Goal: Task Accomplishment & Management: Use online tool/utility

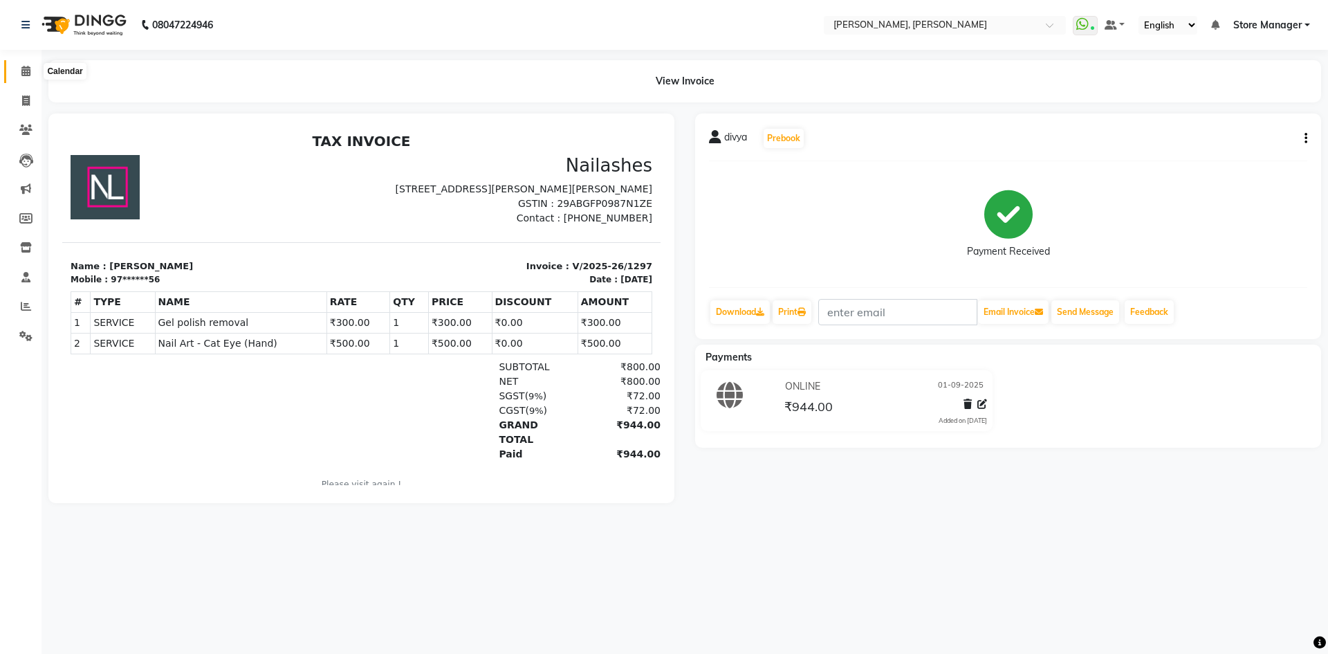
drag, startPoint x: 26, startPoint y: 66, endPoint x: 33, endPoint y: 61, distance: 8.4
click at [26, 66] on icon at bounding box center [25, 71] width 9 height 10
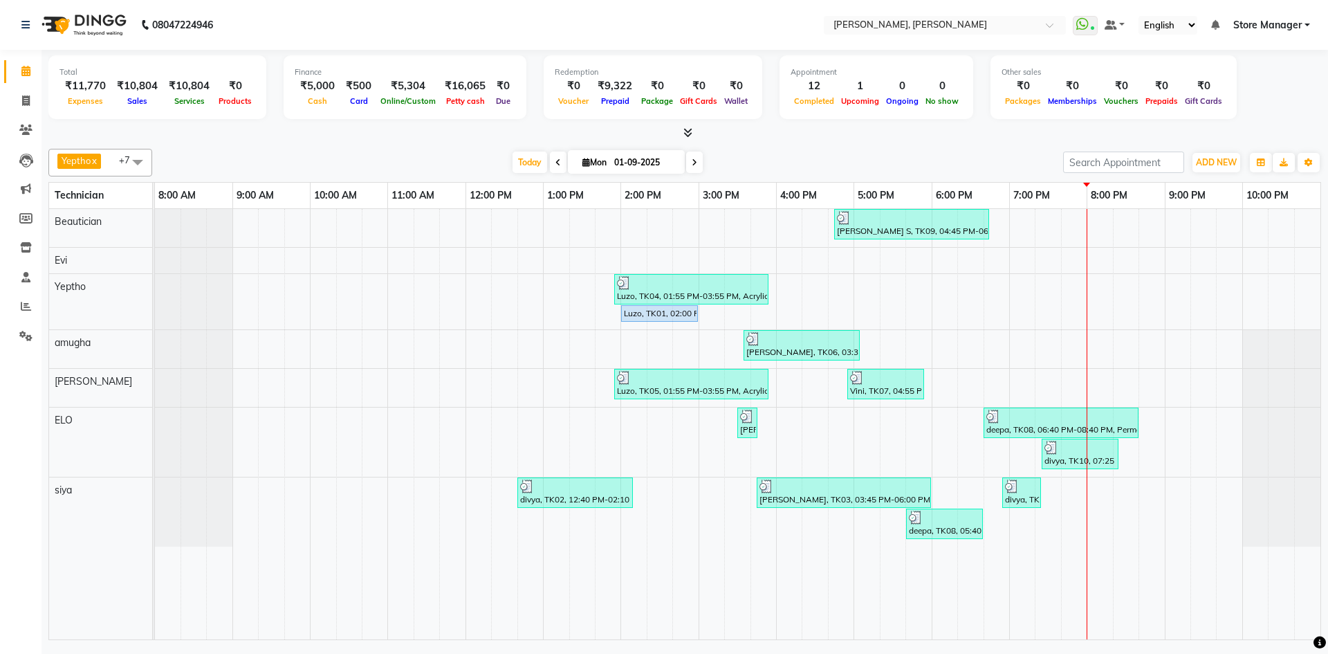
click at [689, 133] on icon at bounding box center [687, 132] width 9 height 10
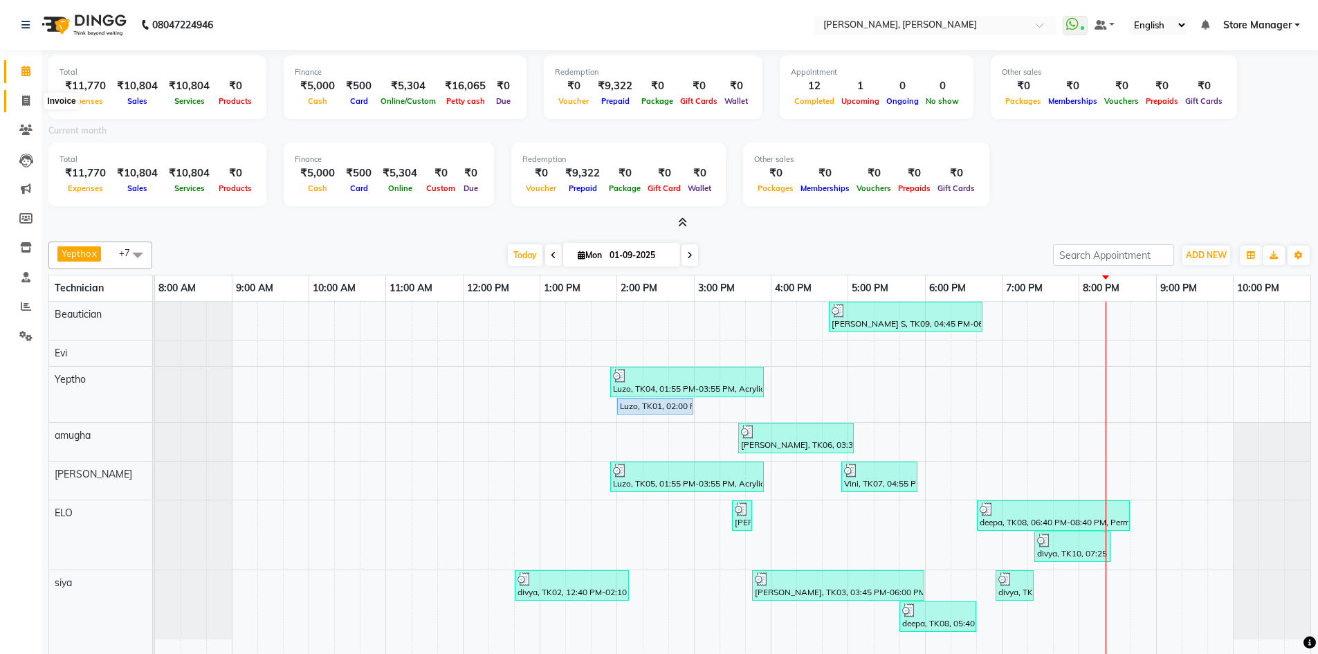
click at [25, 97] on icon at bounding box center [26, 100] width 8 height 10
select select "service"
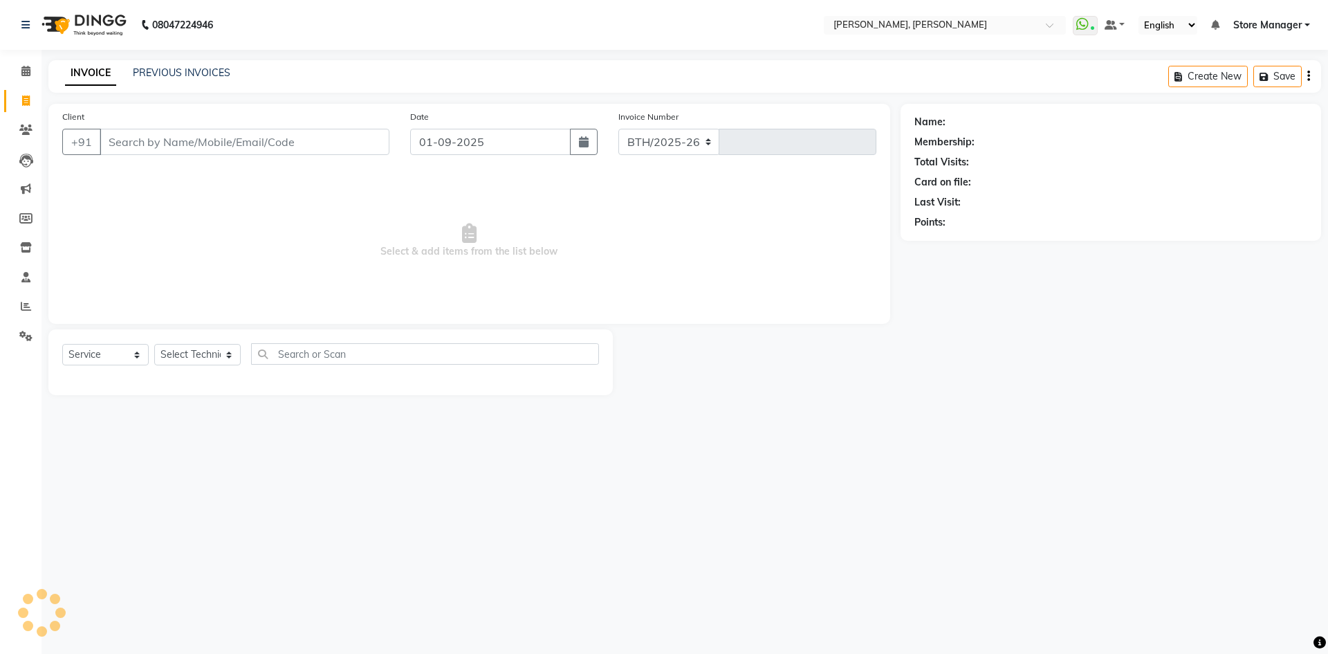
select select "7173"
type input "1298"
click at [214, 74] on link "PREVIOUS INVOICES" at bounding box center [182, 72] width 98 height 12
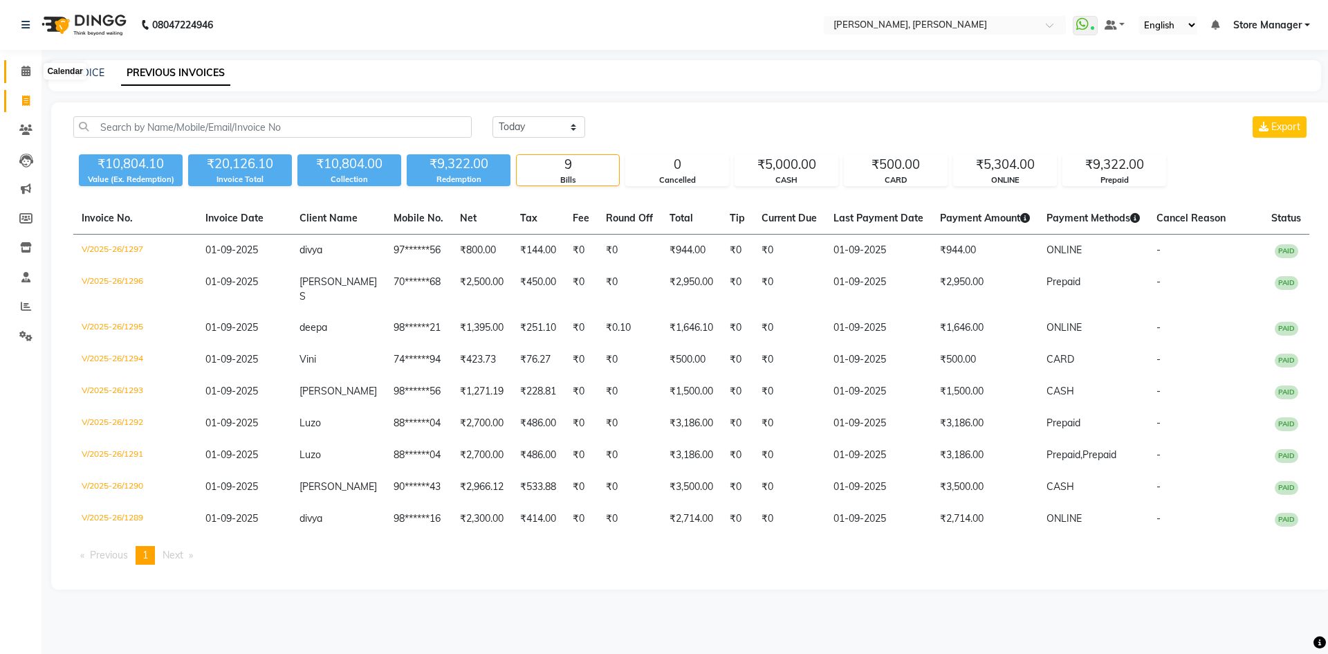
click at [30, 72] on icon at bounding box center [25, 71] width 9 height 10
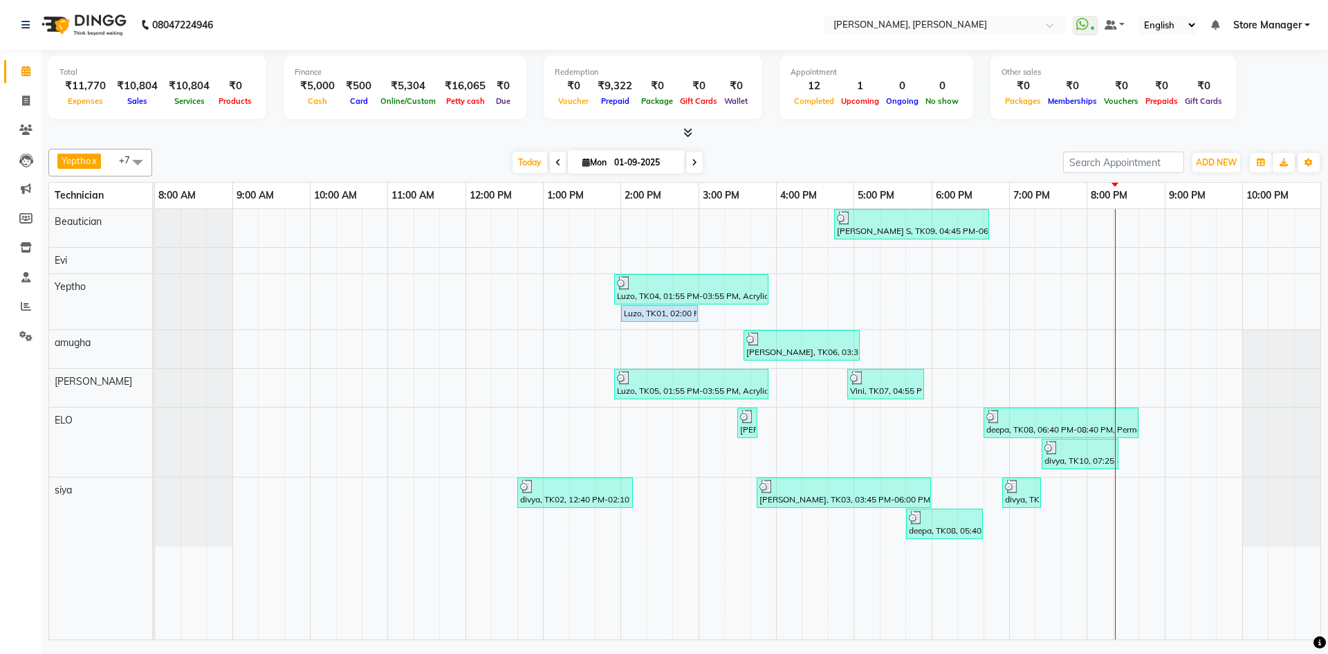
click at [688, 131] on icon at bounding box center [687, 132] width 9 height 10
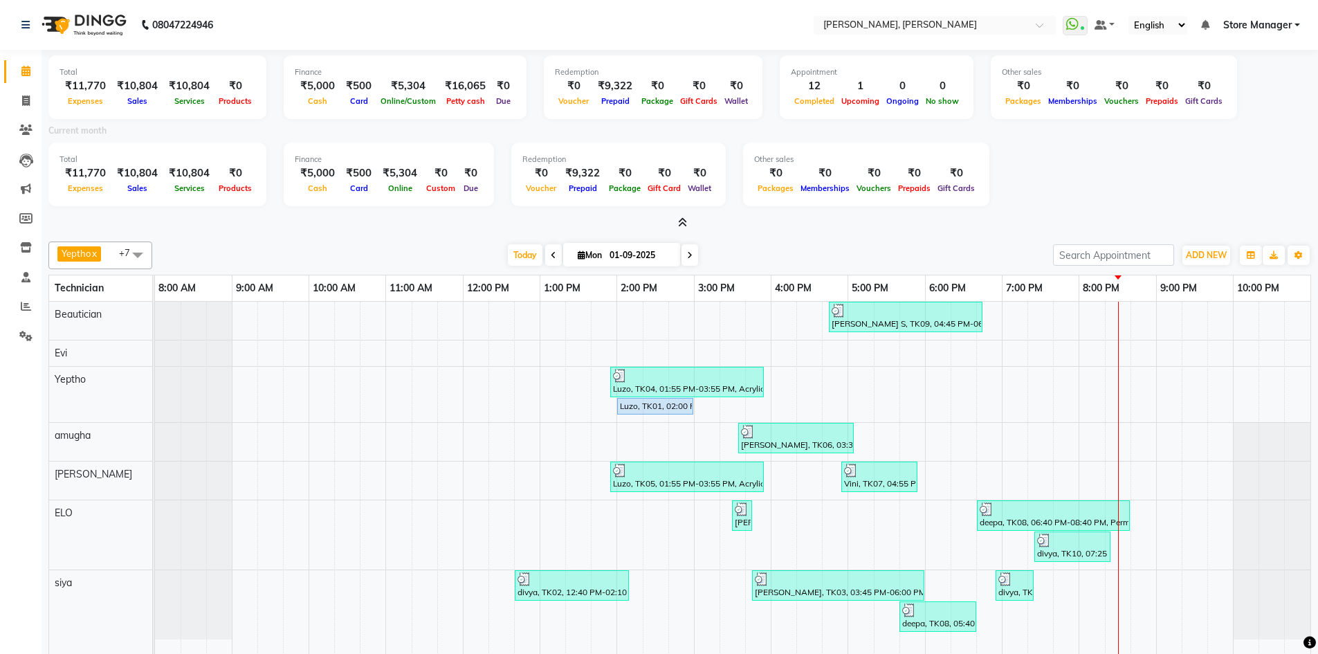
drag, startPoint x: 688, startPoint y: 131, endPoint x: 725, endPoint y: 178, distance: 59.6
click at [710, 167] on div "Total ₹11,770 Expenses ₹10,804 Sales ₹10,804 Services ₹0 Products Finance ₹5,00…" at bounding box center [679, 140] width 1263 height 181
